Goal: Task Accomplishment & Management: Use online tool/utility

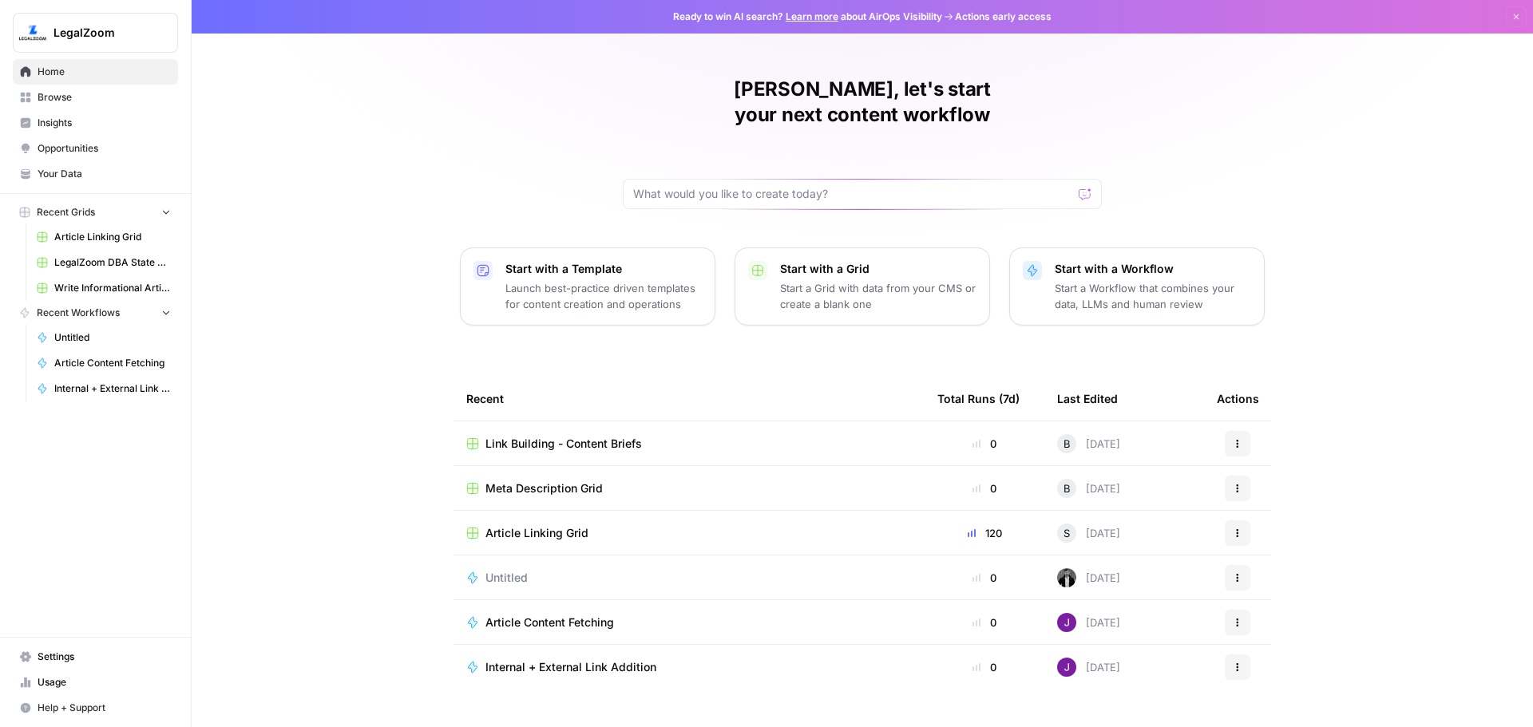
click at [662, 511] on td "Article Linking Grid" at bounding box center [688, 533] width 471 height 44
click at [580, 525] on span "Article Linking Grid" at bounding box center [536, 533] width 103 height 16
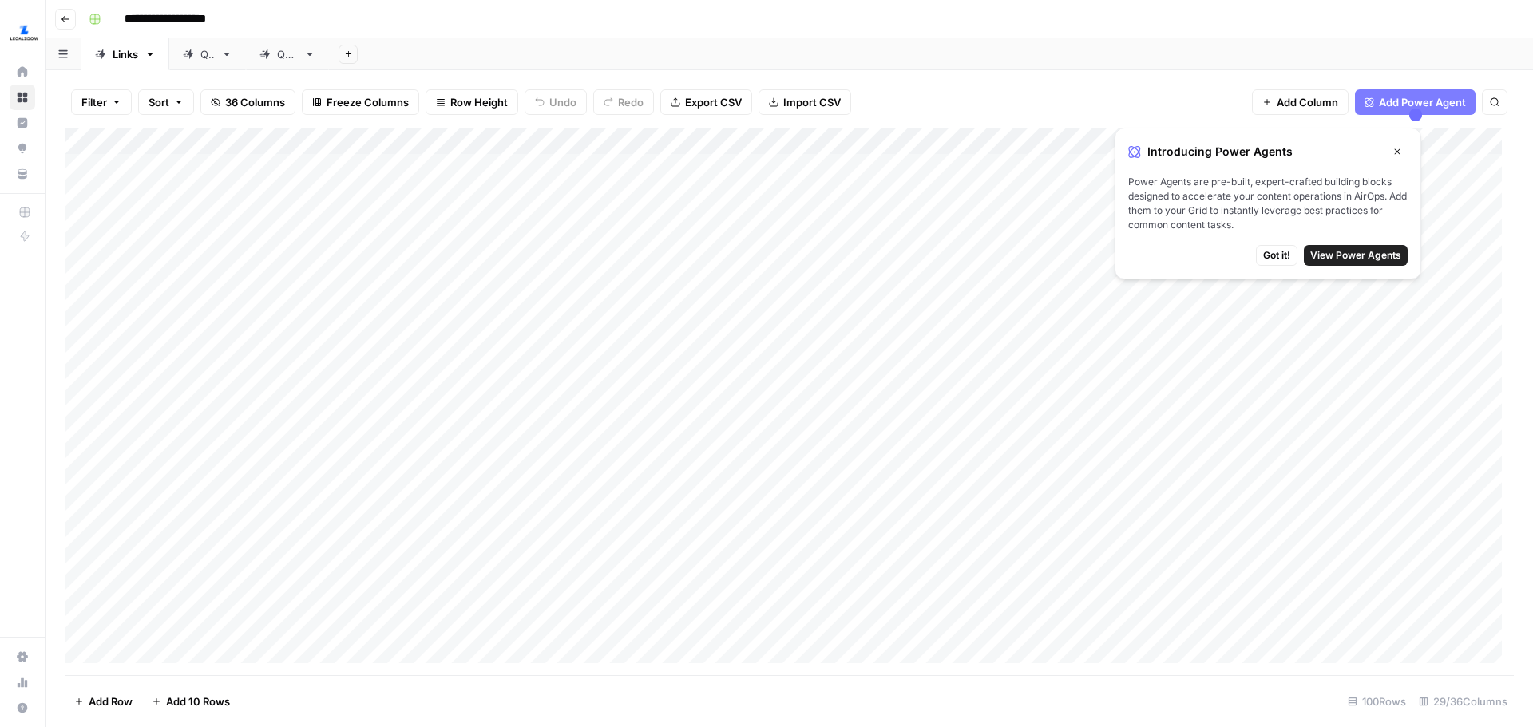
click at [68, 18] on icon "button" at bounding box center [66, 19] width 10 height 10
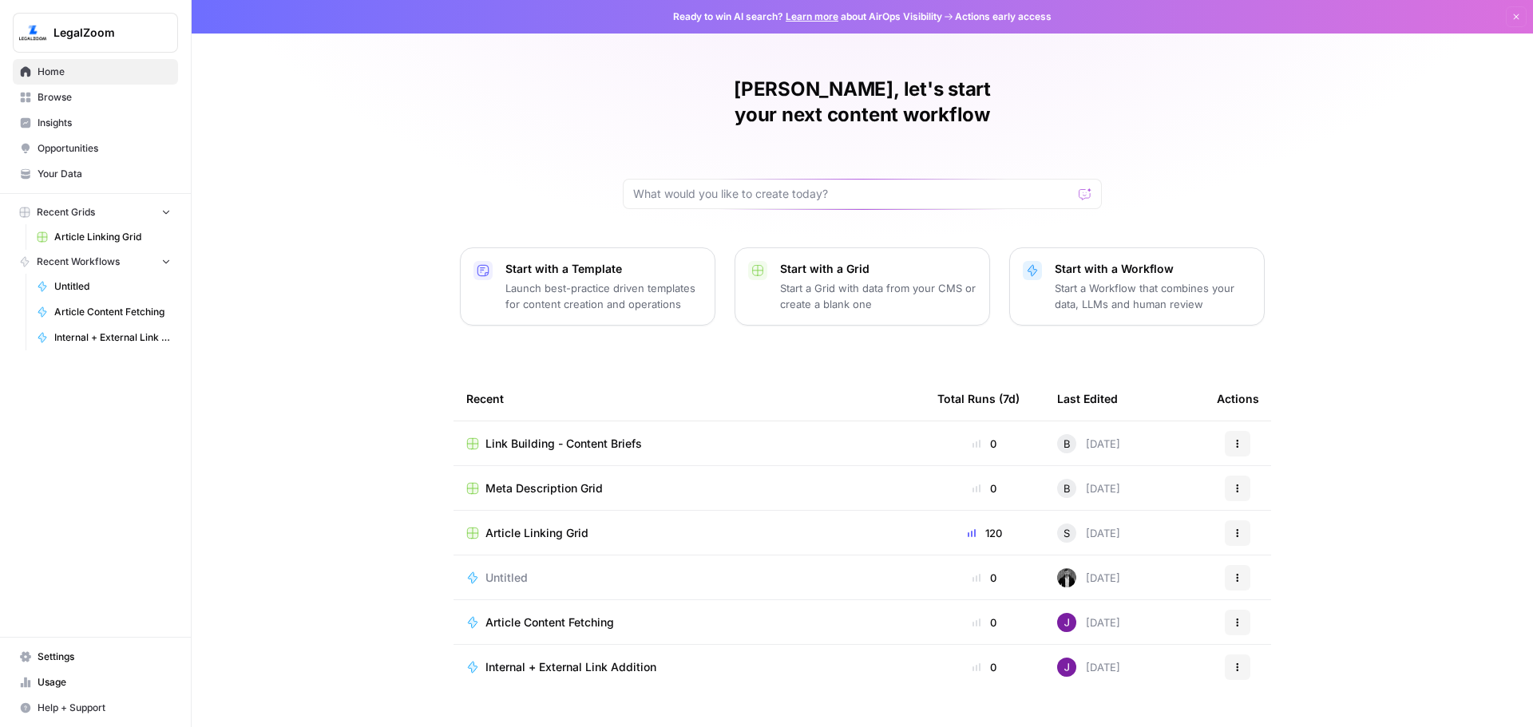
click at [382, 394] on div "[PERSON_NAME], let's start your next content workflow Start with a Template Lau…" at bounding box center [862, 380] width 1341 height 760
click at [624, 436] on span "Link Building - Content Briefs" at bounding box center [563, 444] width 156 height 16
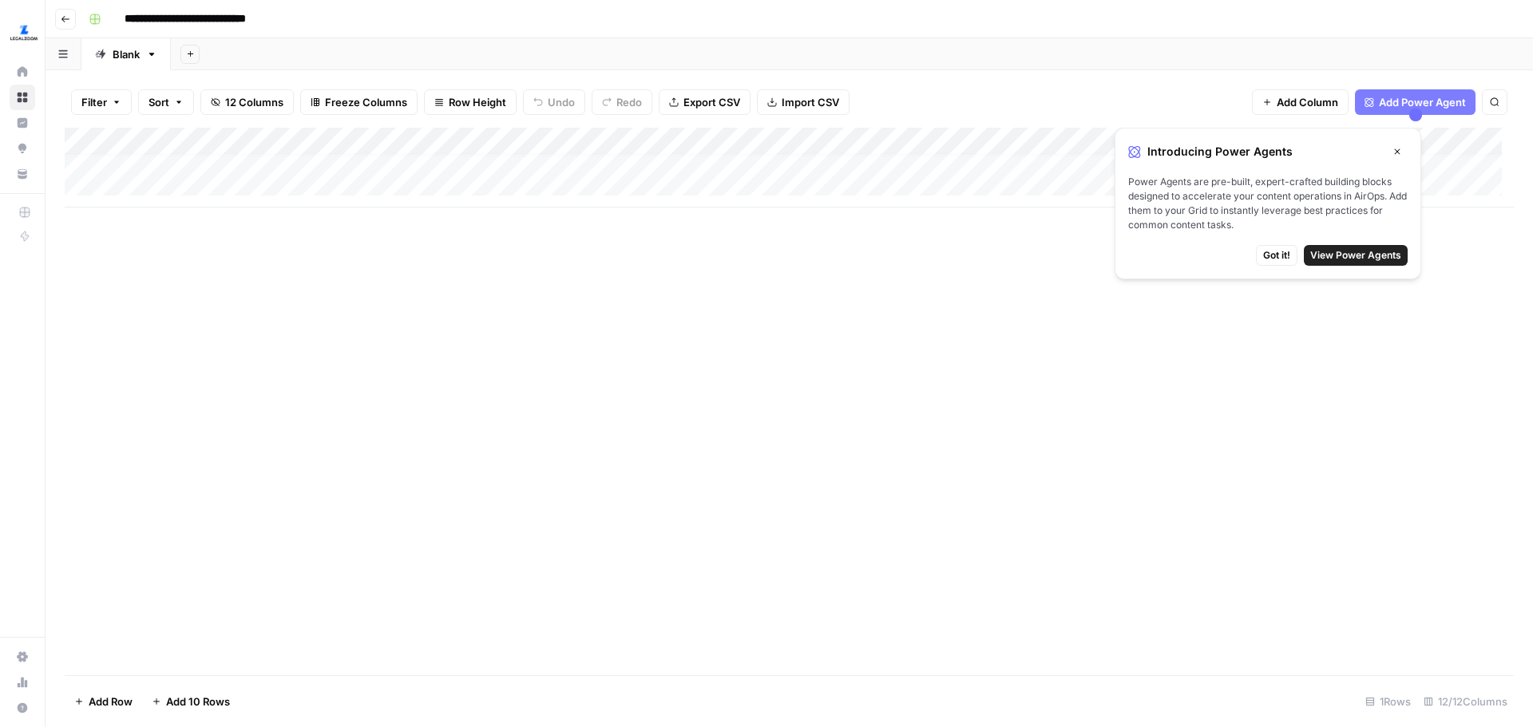
click at [176, 189] on div "Add Column" at bounding box center [789, 168] width 1449 height 80
click at [244, 279] on div "Add Column" at bounding box center [789, 402] width 1449 height 548
click at [234, 188] on div "Add Column" at bounding box center [789, 181] width 1449 height 107
click at [213, 303] on div "Add Column" at bounding box center [789, 402] width 1449 height 548
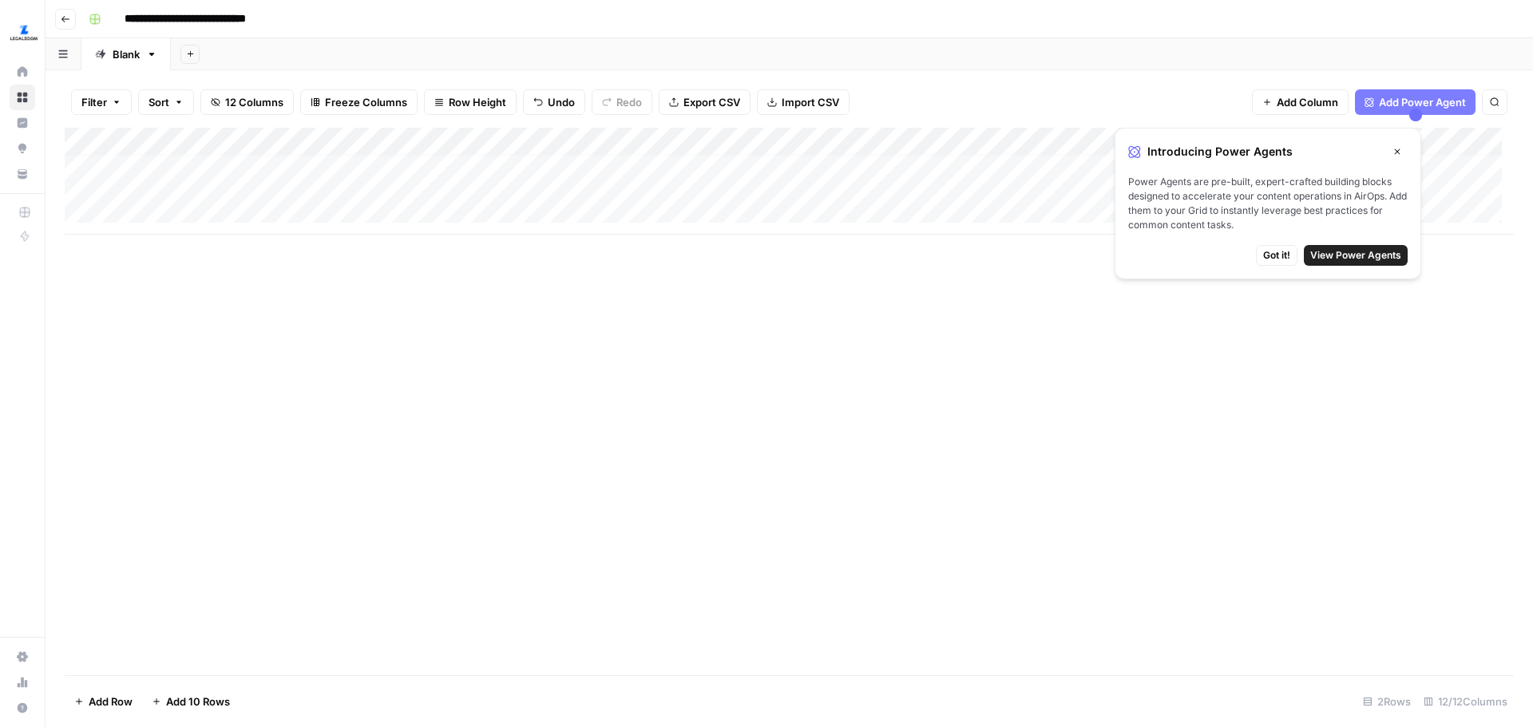
click at [1256, 251] on button "Got it!" at bounding box center [1277, 255] width 42 height 21
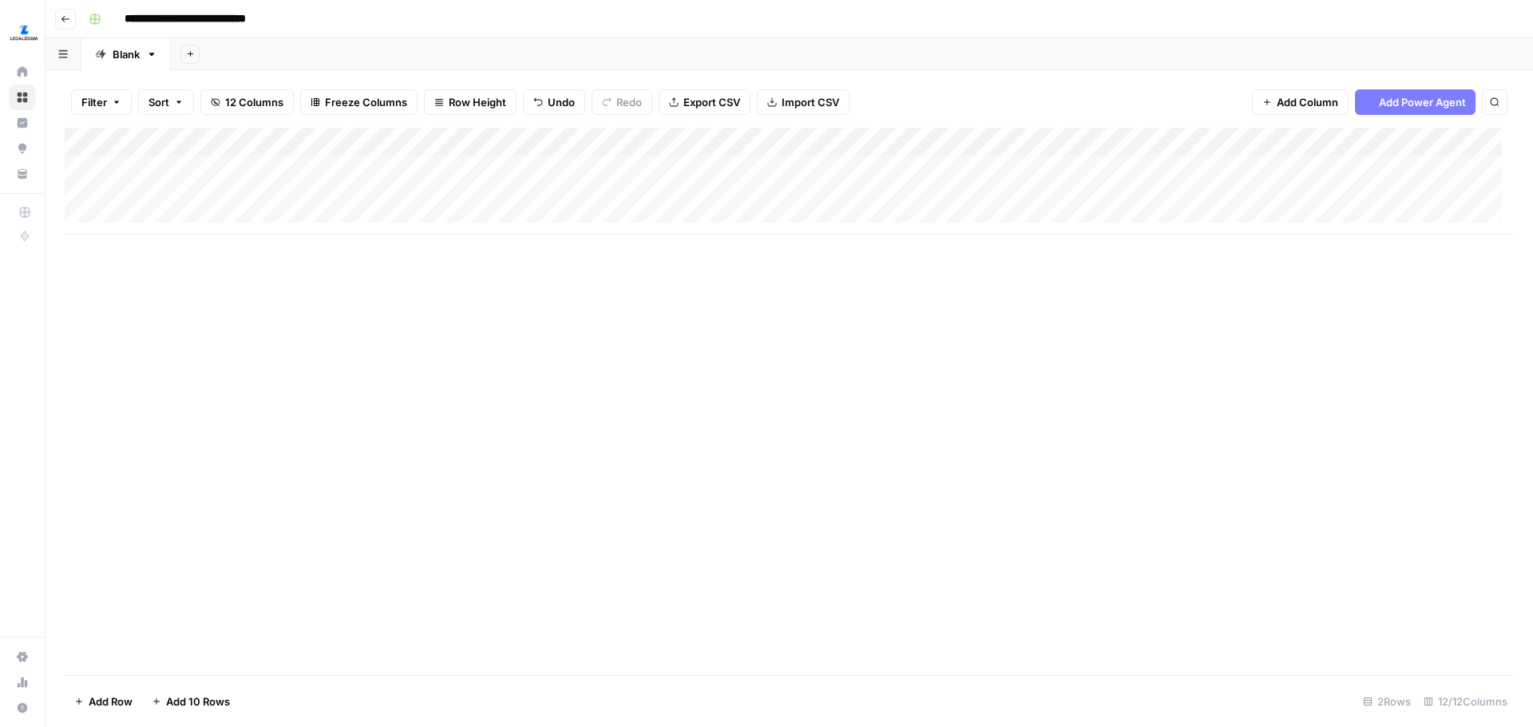
click at [1107, 290] on div "Add Column" at bounding box center [789, 402] width 1449 height 548
click at [292, 283] on div "Add Column" at bounding box center [789, 402] width 1449 height 548
click at [1114, 21] on div "**********" at bounding box center [799, 19] width 1435 height 26
